Goal: Task Accomplishment & Management: Use online tool/utility

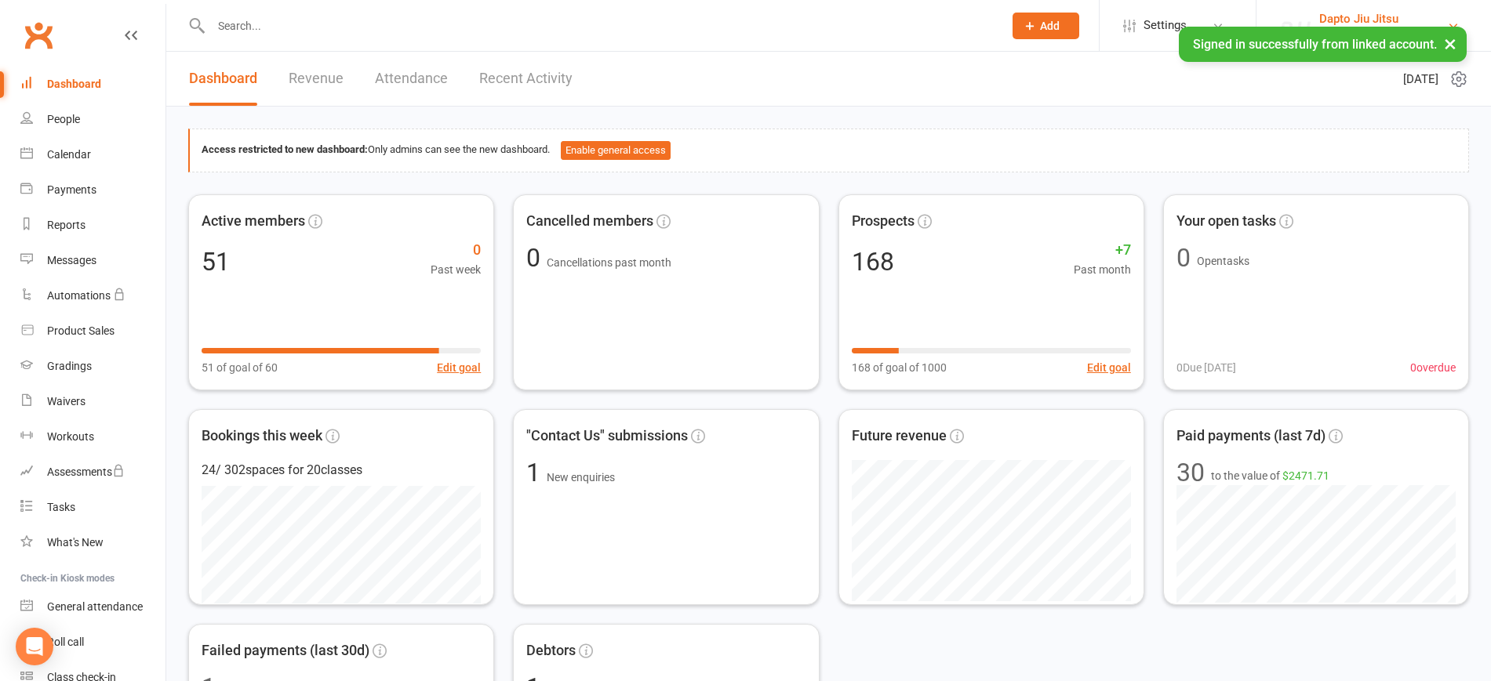
click at [1376, 16] on div "Dapto Jiu Jitsu" at bounding box center [1361, 19] width 85 height 14
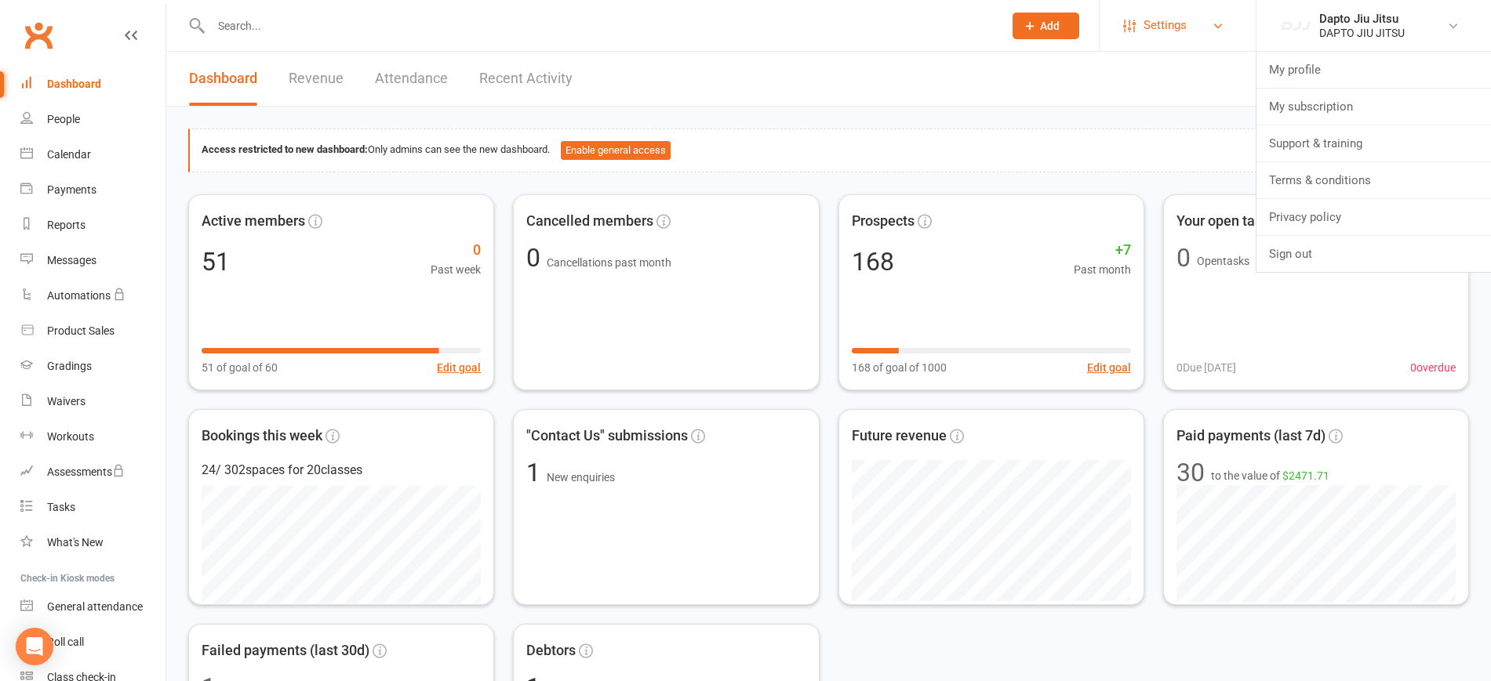
click at [1191, 23] on link "Settings" at bounding box center [1177, 25] width 109 height 35
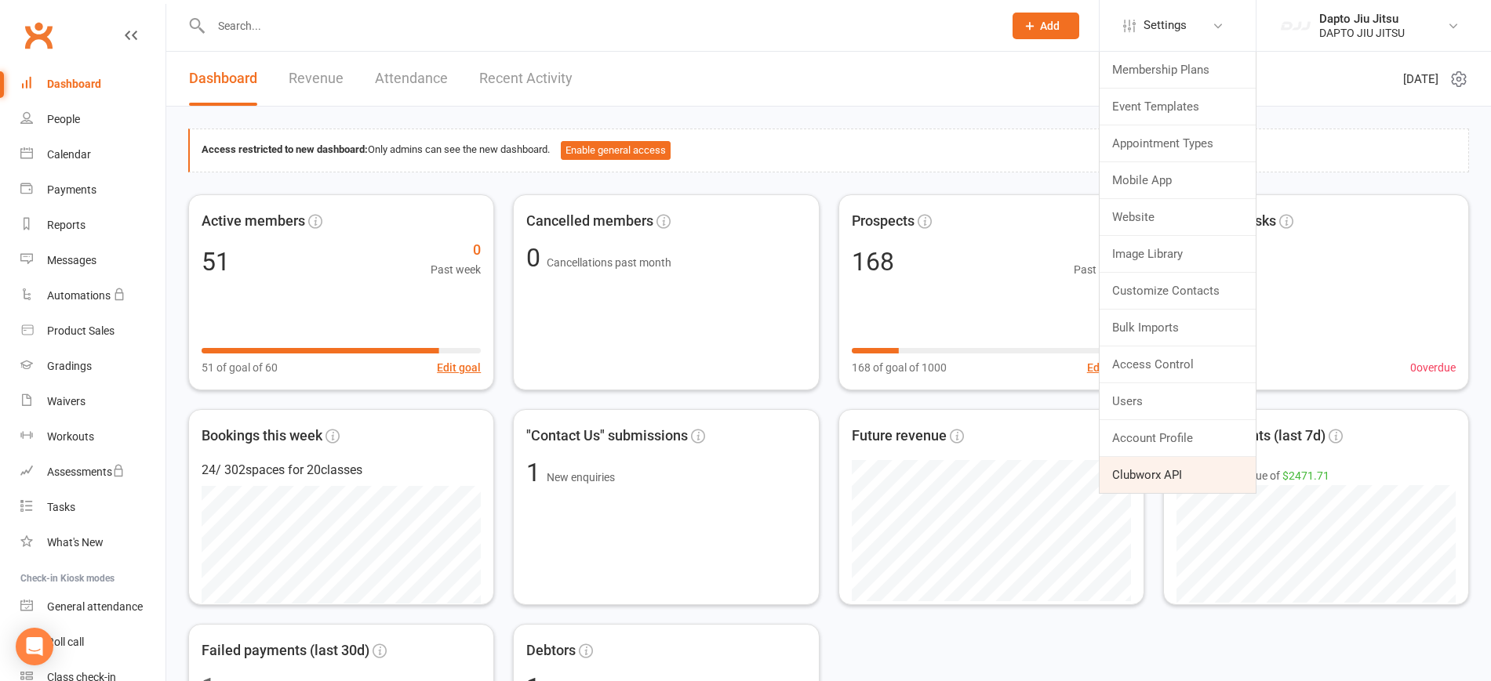
click at [1201, 470] on link "Clubworx API" at bounding box center [1177, 475] width 156 height 36
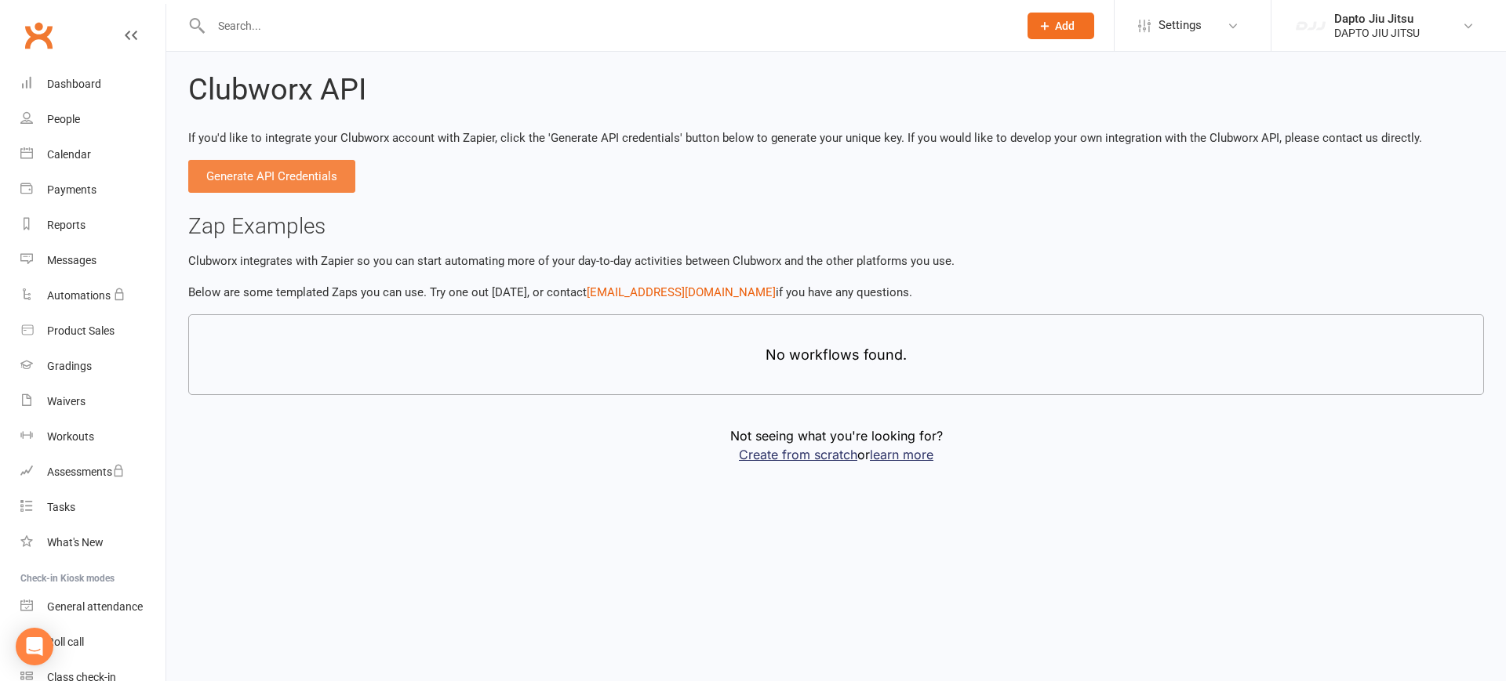
click at [300, 183] on button "Generate API Credentials" at bounding box center [271, 176] width 167 height 33
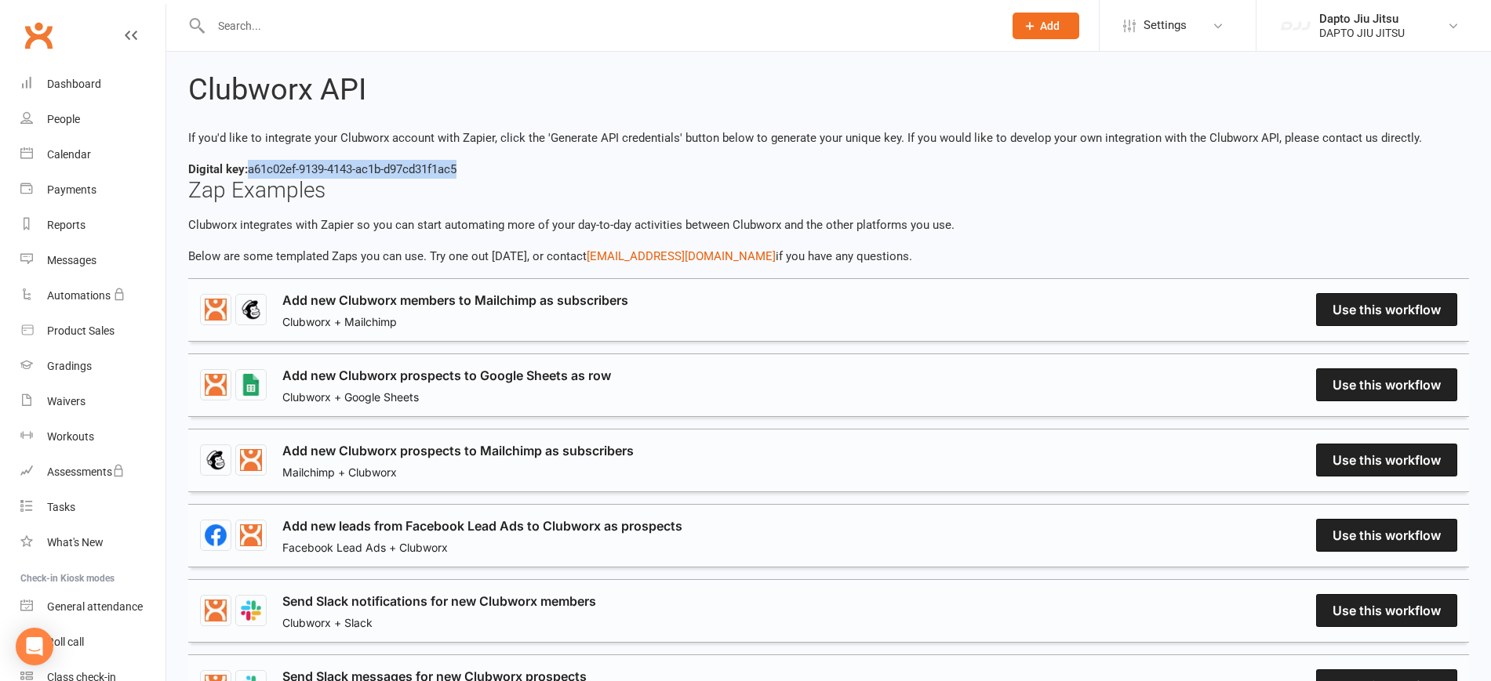
drag, startPoint x: 487, startPoint y: 172, endPoint x: 249, endPoint y: 163, distance: 237.8
click at [249, 163] on div "Digital key: a61c02ef-9139-4143-ac1b-d97cd31f1ac5" at bounding box center [828, 169] width 1281 height 19
copy div "a61c02ef-9139-4143-ac1b-d97cd31f1ac5"
